Goal: Information Seeking & Learning: Stay updated

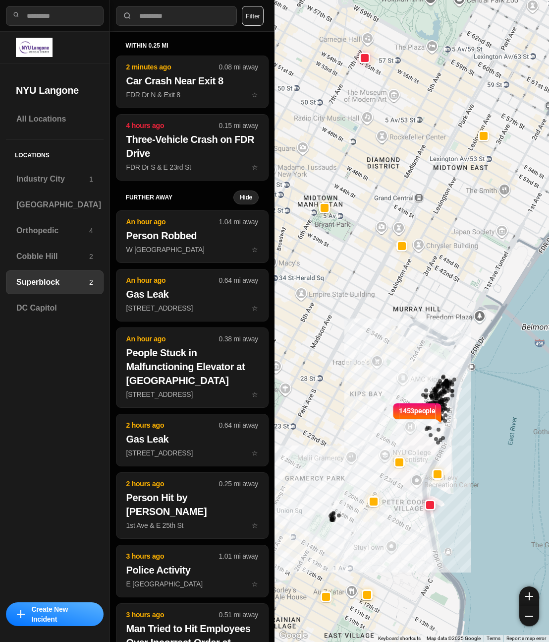
select select "*"
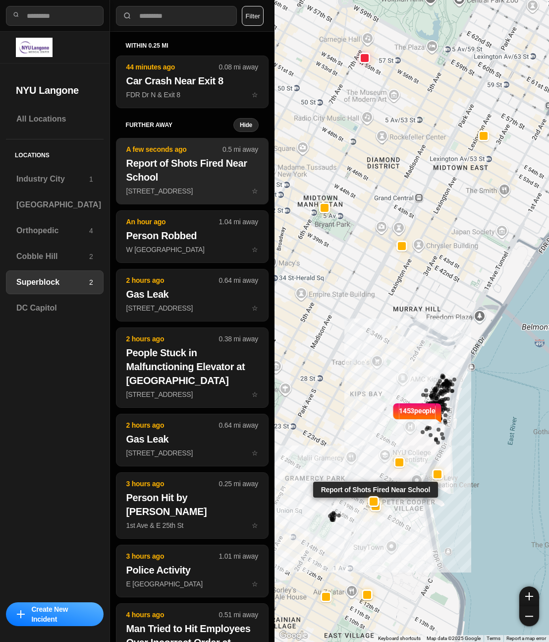
click at [195, 187] on p "[STREET_ADDRESS] ☆" at bounding box center [192, 191] width 132 height 10
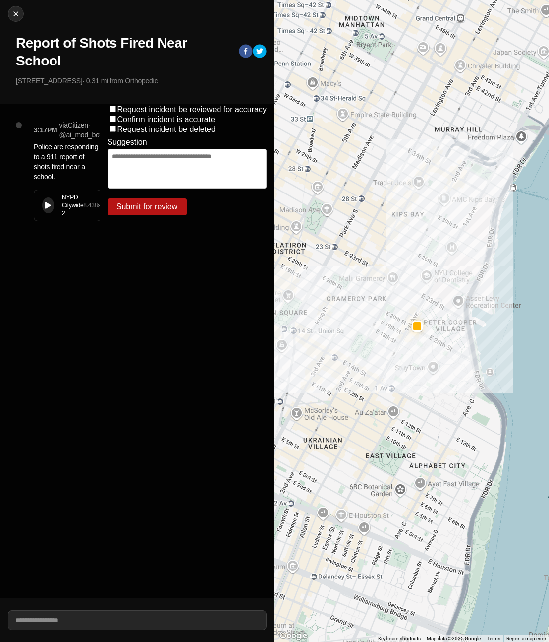
click at [46, 209] on div at bounding box center [48, 205] width 6 height 7
click at [16, 14] on img at bounding box center [16, 14] width 10 height 10
select select "*"
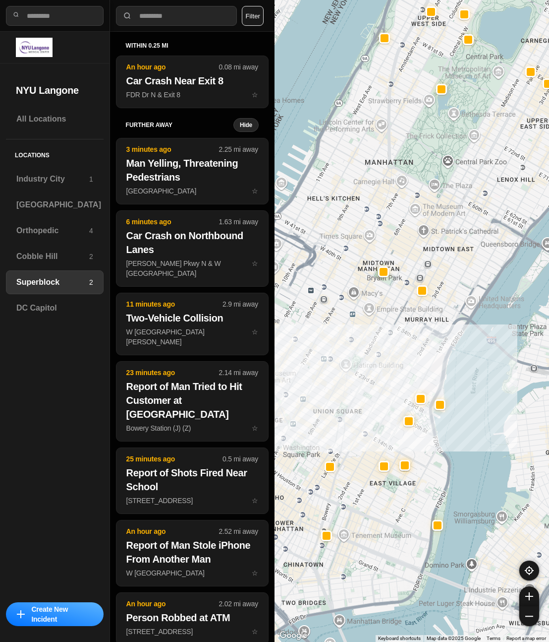
drag, startPoint x: 322, startPoint y: 324, endPoint x: 360, endPoint y: 326, distance: 38.2
click at [360, 326] on div at bounding box center [412, 321] width 275 height 642
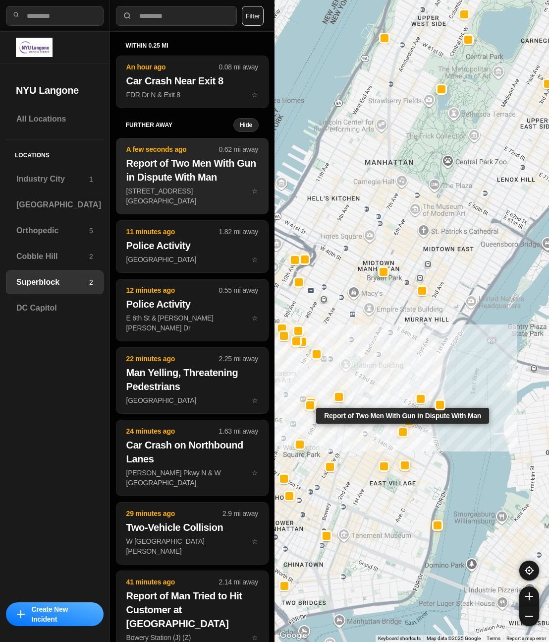
click at [154, 188] on p "E [GEOGRAPHIC_DATA] ☆" at bounding box center [192, 196] width 132 height 20
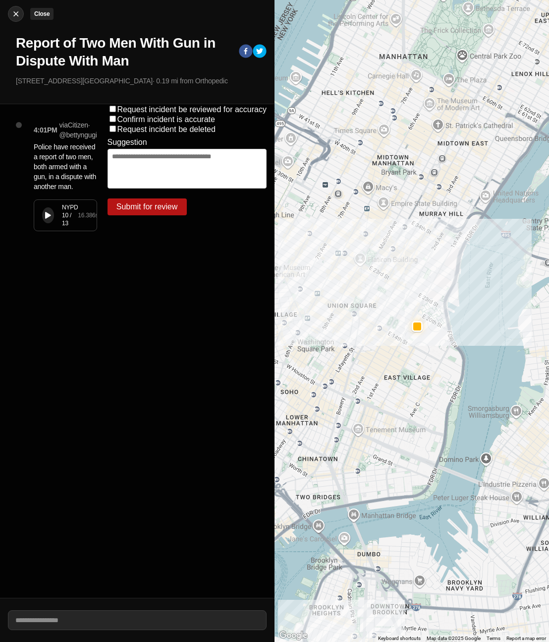
click at [13, 20] on button "Close" at bounding box center [16, 14] width 16 height 16
select select "*"
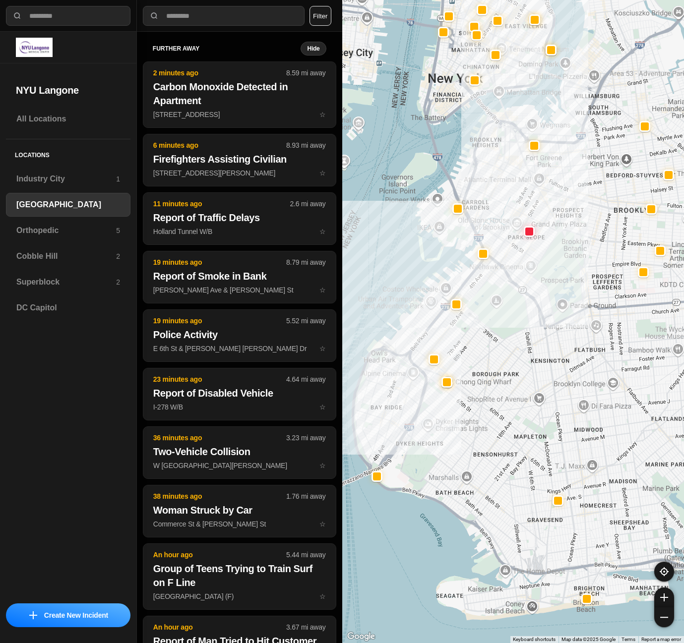
select select "*"
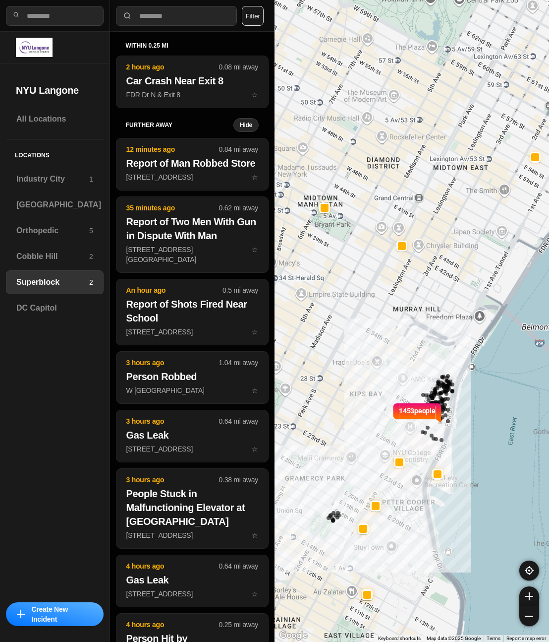
select select "*"
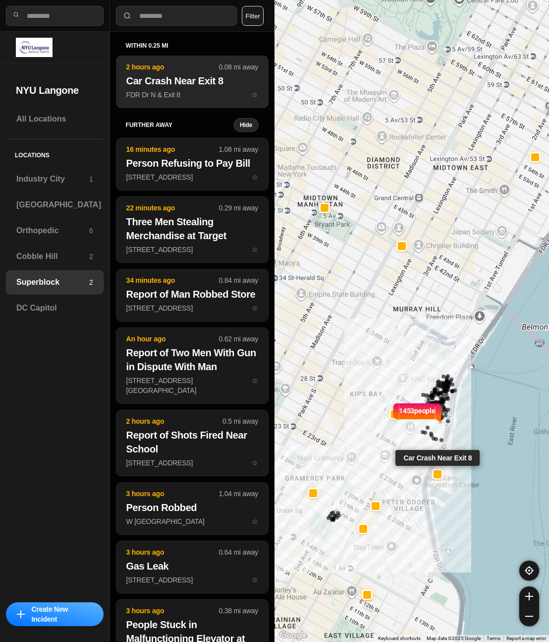
click at [167, 80] on h2 "Car Crash Near Exit 8" at bounding box center [192, 81] width 132 height 14
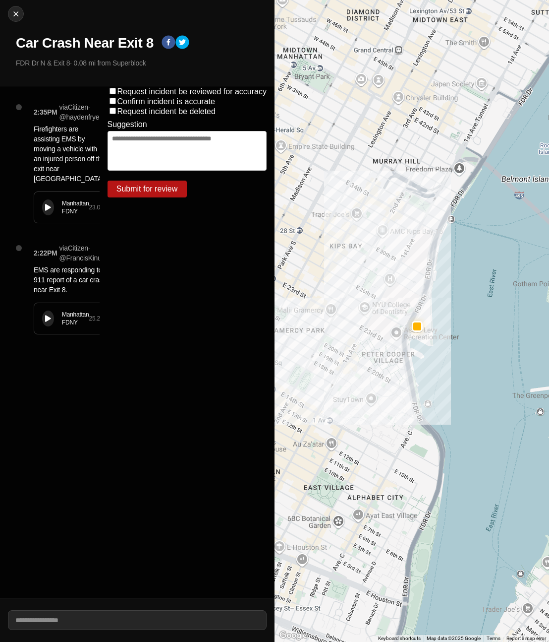
click at [50, 201] on button at bounding box center [48, 207] width 12 height 16
click at [11, 15] on img at bounding box center [16, 14] width 10 height 10
select select "*"
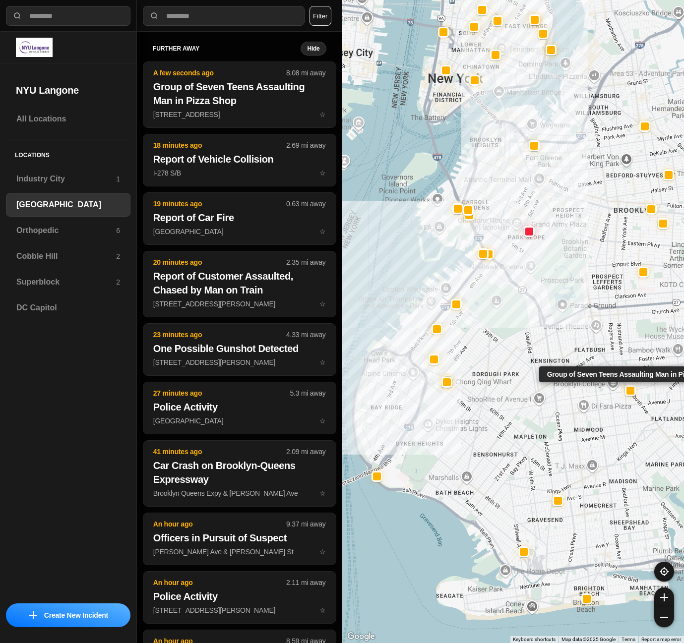
select select "*"
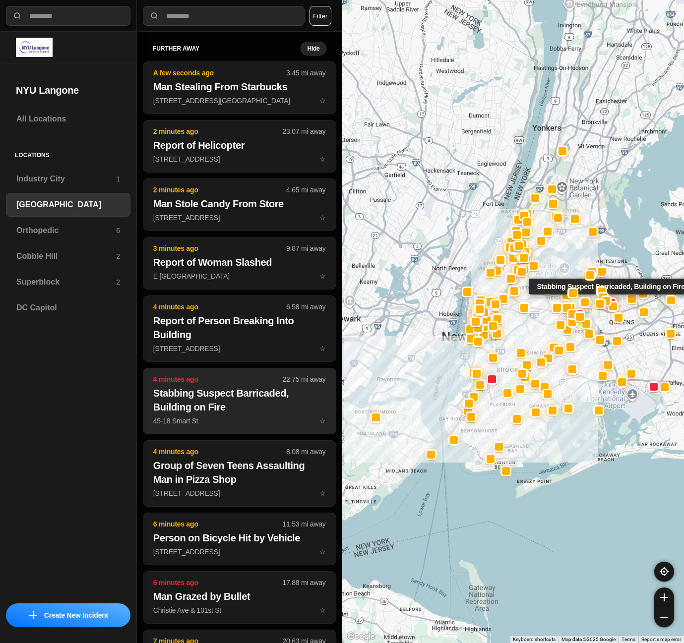
click at [230, 396] on h2 "Stabbing Suspect Barricaded, Building on Fire" at bounding box center [239, 400] width 173 height 28
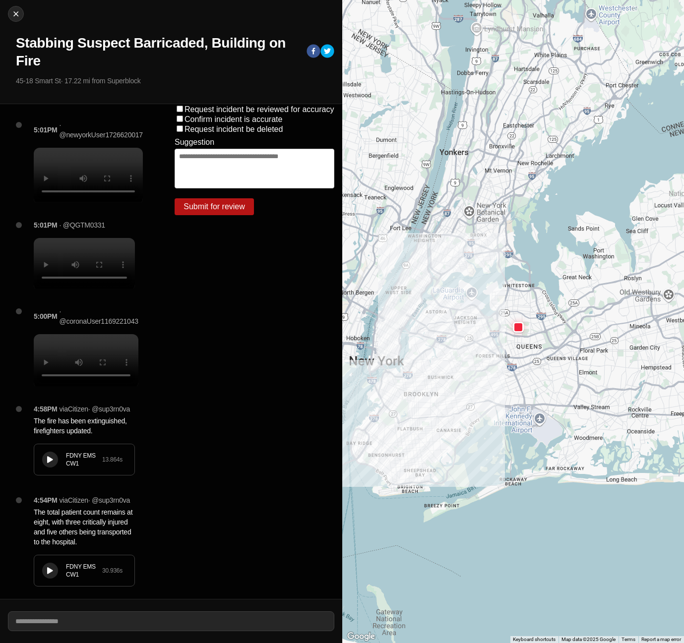
click at [515, 329] on div at bounding box center [518, 327] width 8 height 8
